Goal: Information Seeking & Learning: Learn about a topic

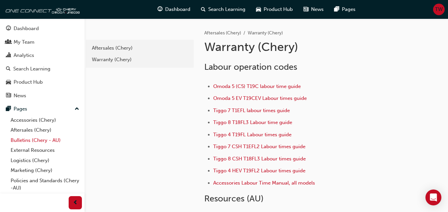
scroll to position [189, 0]
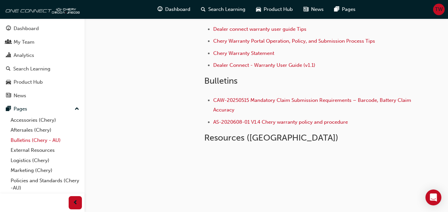
click at [33, 138] on link "Bulletins (Chery - AU)" at bounding box center [45, 141] width 74 height 10
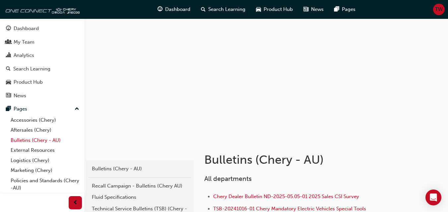
click at [35, 139] on link "Bulletins (Chery - AU)" at bounding box center [45, 141] width 74 height 10
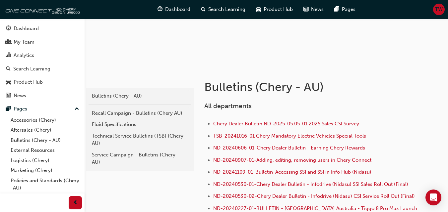
scroll to position [133, 0]
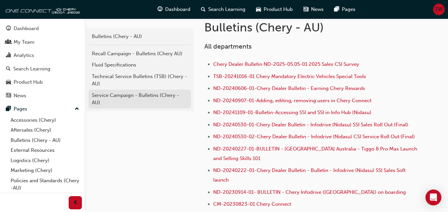
click at [154, 90] on link "Service Campaign - Bulletins (Chery - AU)" at bounding box center [139, 99] width 102 height 19
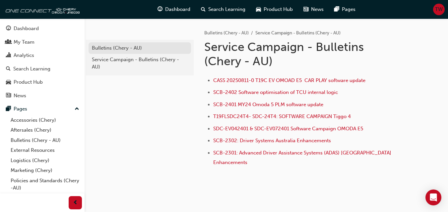
click at [141, 50] on div "Bulletins (Chery - AU)" at bounding box center [140, 48] width 96 height 8
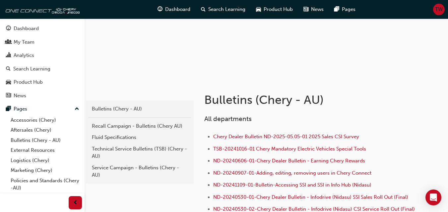
scroll to position [133, 0]
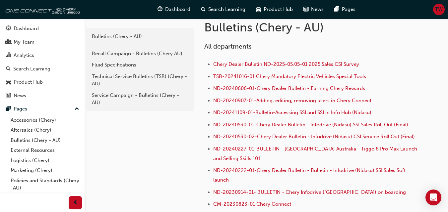
click at [128, 81] on div "Technical Service Bulletins (TSB) (Chery - AU)" at bounding box center [140, 80] width 96 height 15
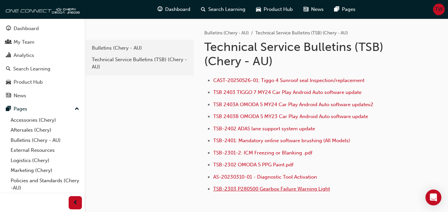
click at [302, 188] on span "TSB-2303 P280500 Gearbox Failure Warning Light" at bounding box center [271, 189] width 117 height 6
